Goal: Transaction & Acquisition: Purchase product/service

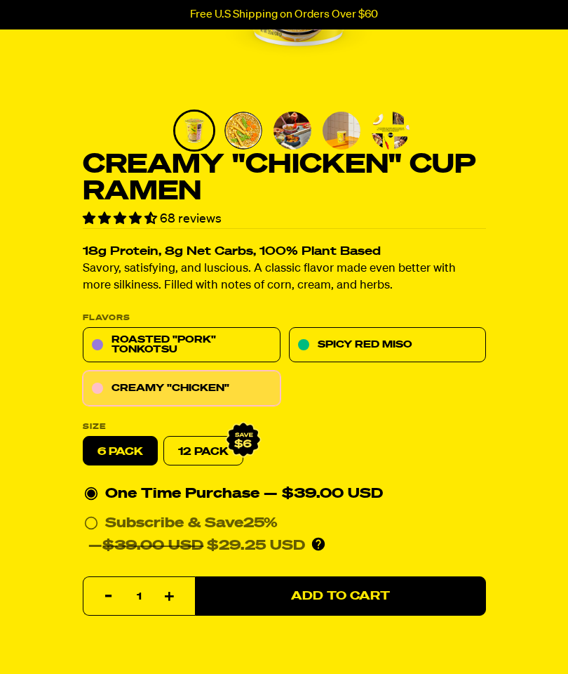
scroll to position [278, 0]
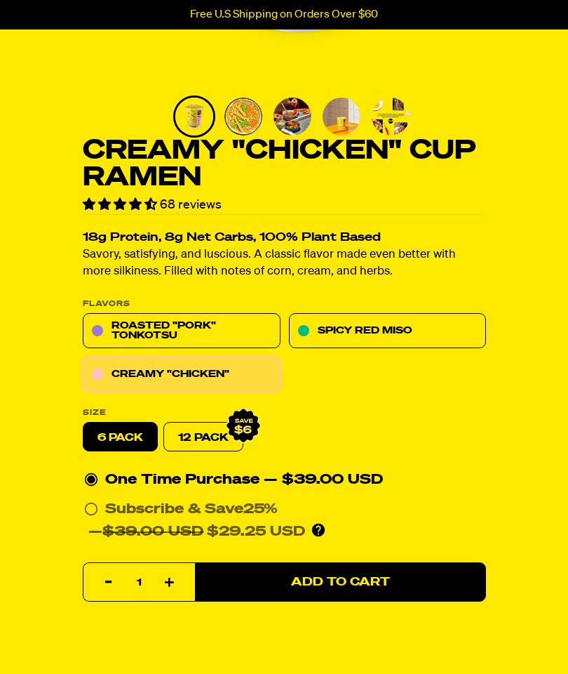
click at [174, 368] on link "Creamy "Chicken"" at bounding box center [182, 374] width 198 height 35
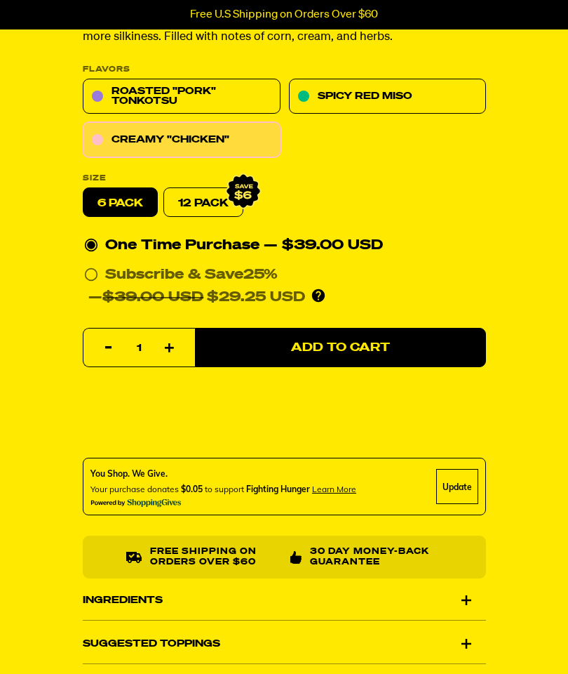
scroll to position [605, 0]
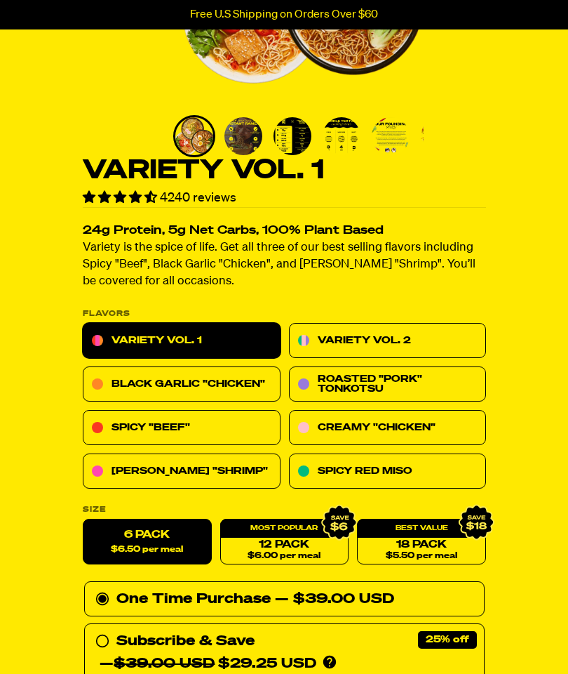
scroll to position [243, 0]
